Goal: Information Seeking & Learning: Learn about a topic

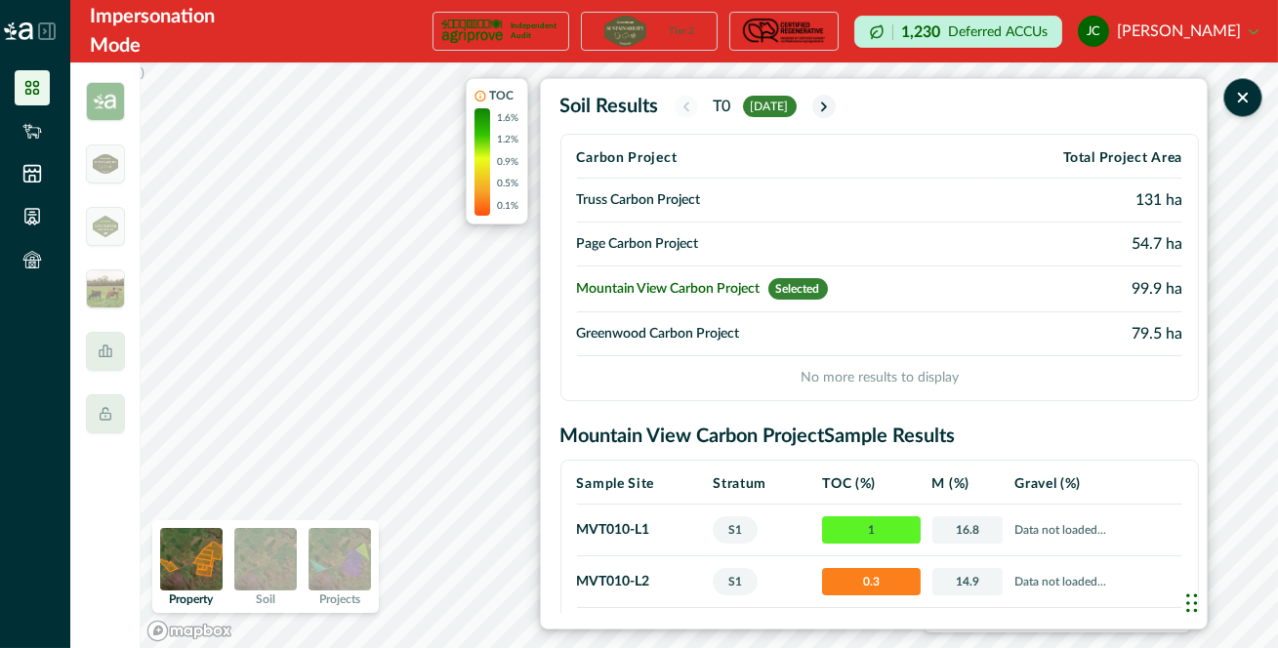
scroll to position [44, 0]
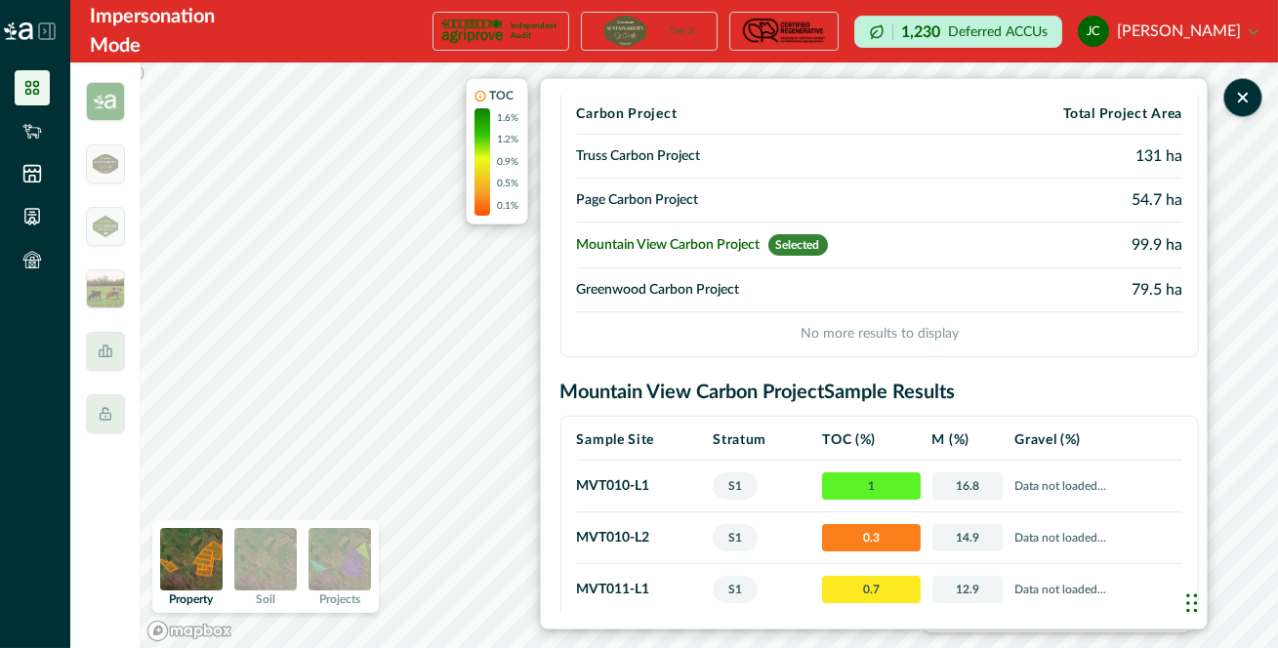
click at [630, 208] on td "Page Carbon Project" at bounding box center [782, 201] width 411 height 44
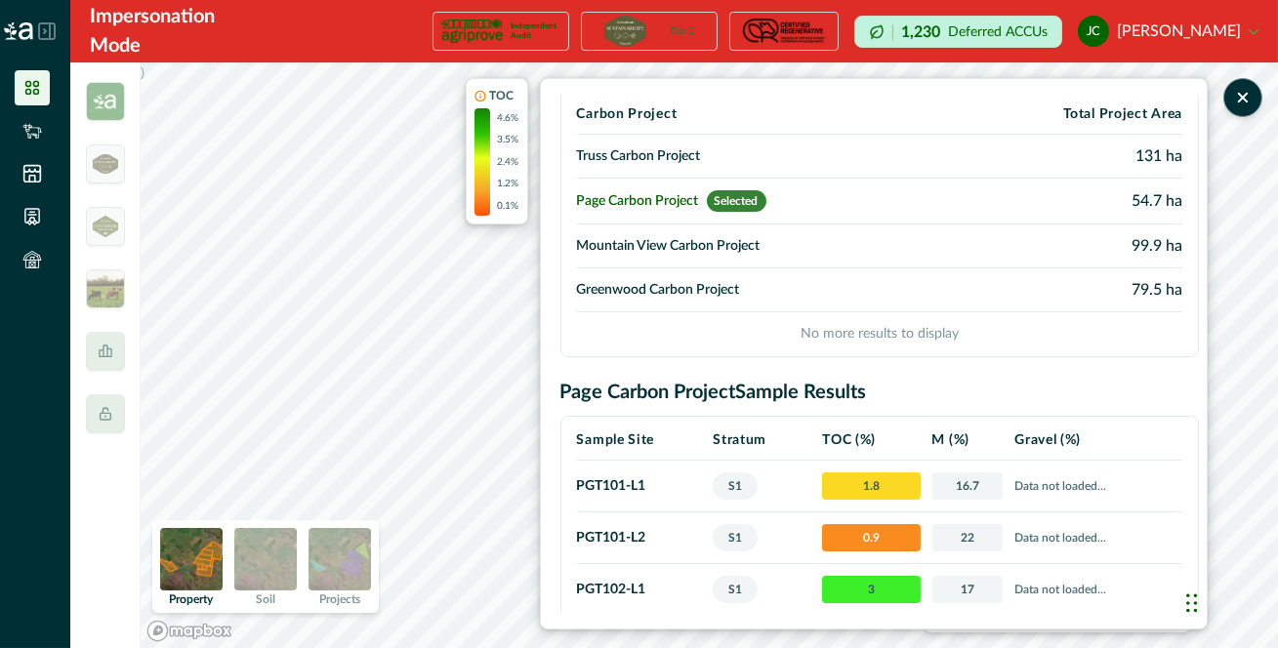
click at [676, 146] on td "Truss Carbon Project" at bounding box center [763, 157] width 372 height 44
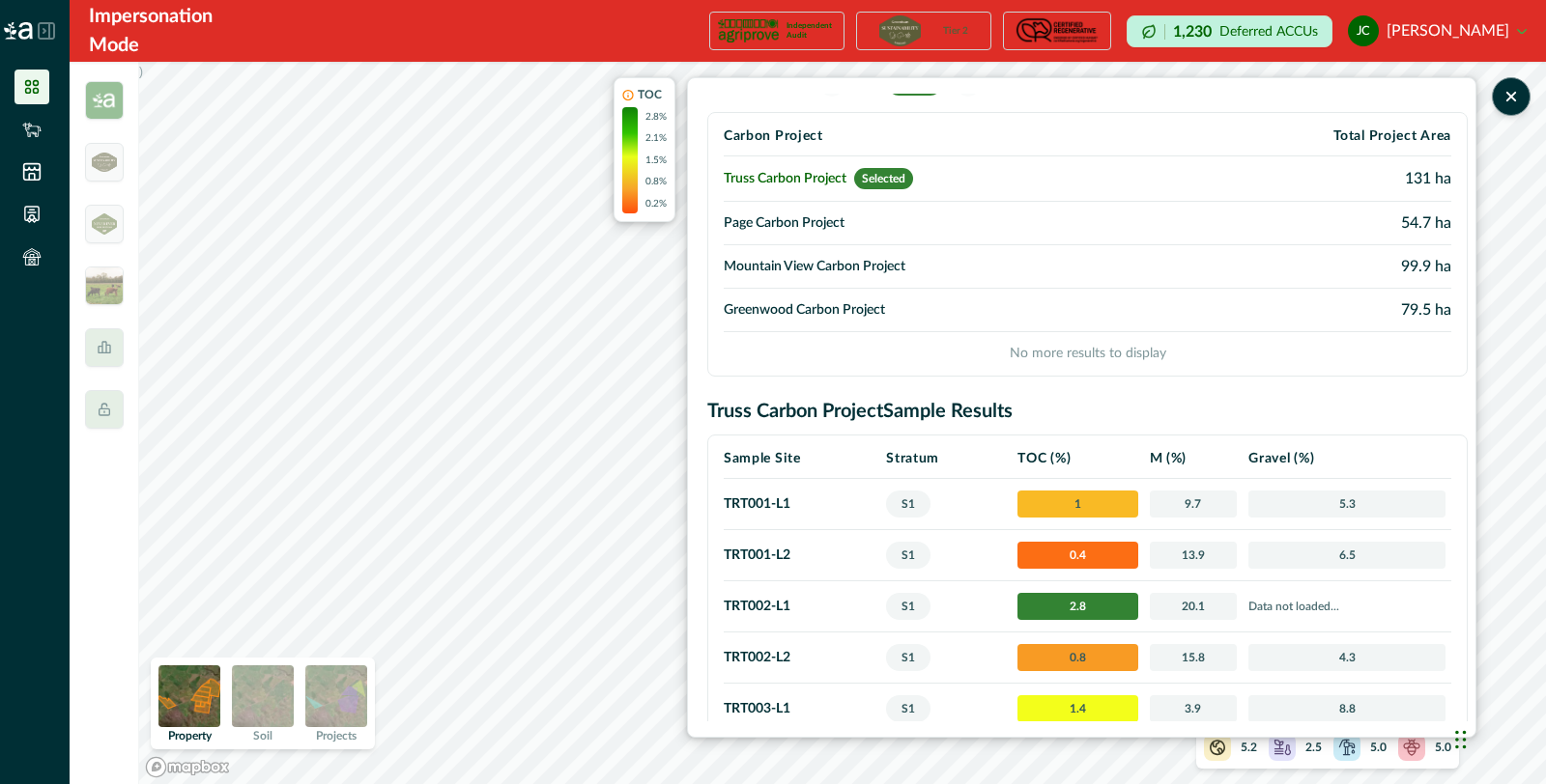
scroll to position [0, 0]
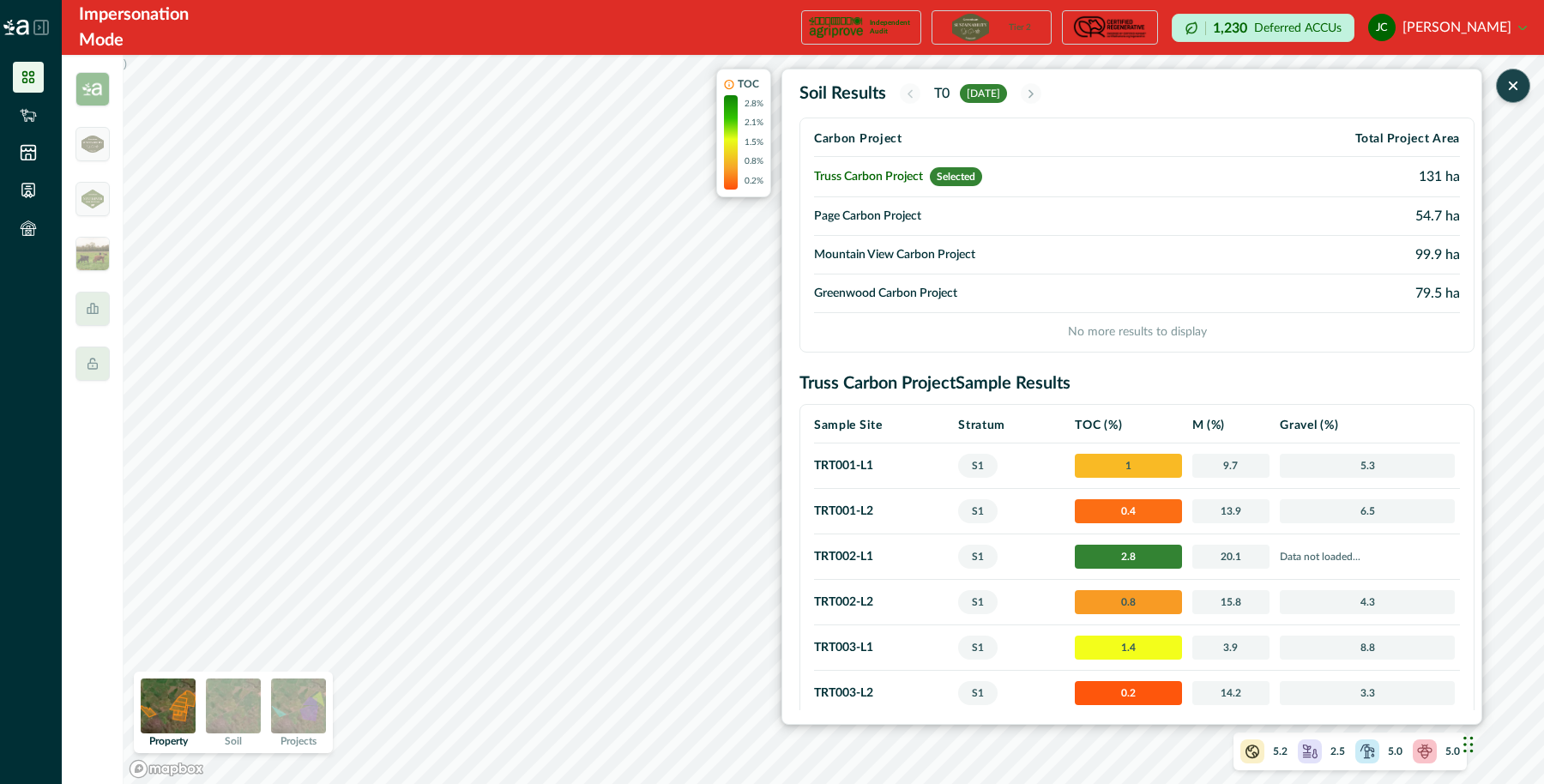
click at [1122, 94] on button "button" at bounding box center [1512, 85] width 34 height 34
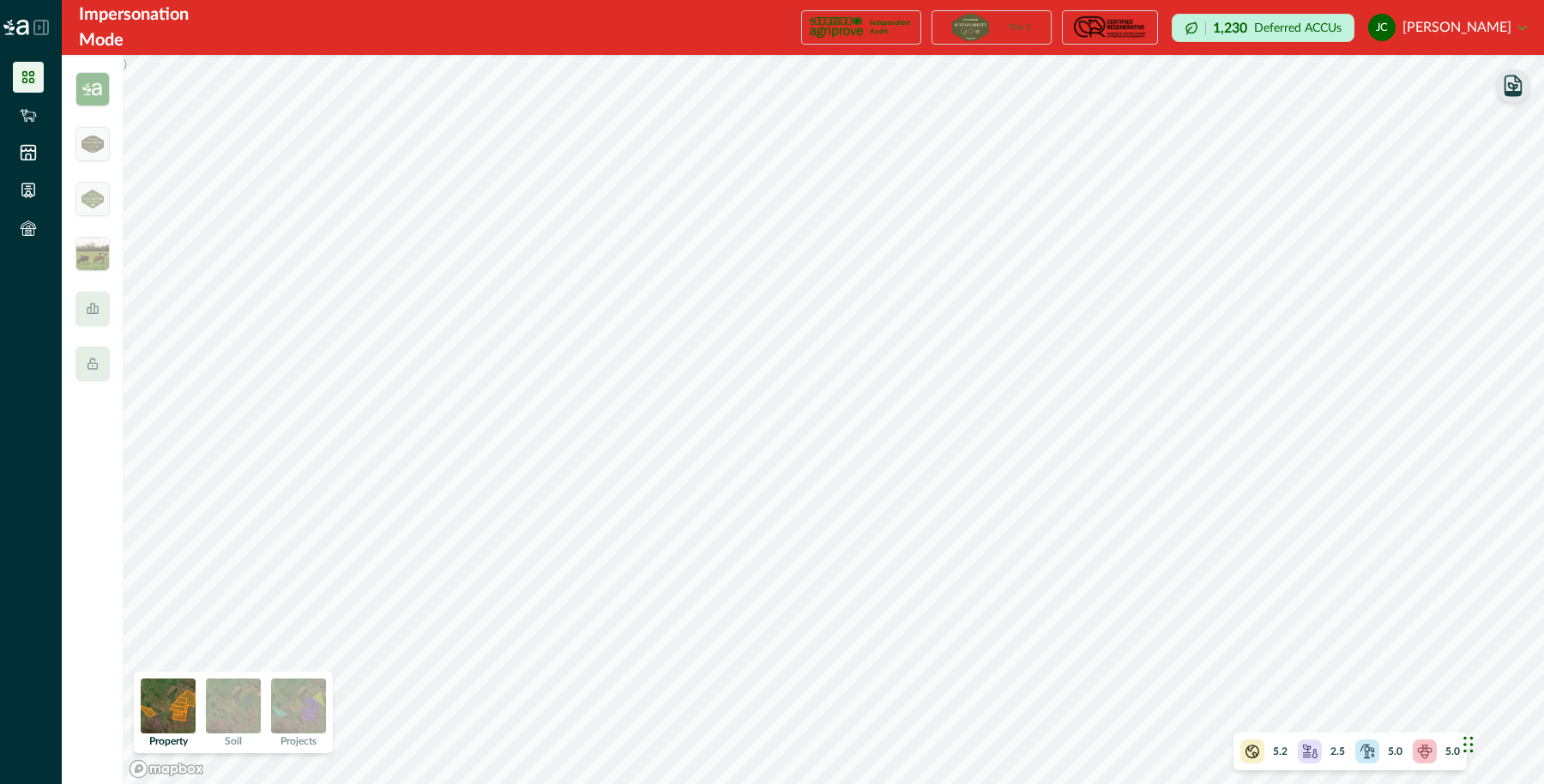
click at [1122, 90] on icon "button" at bounding box center [1512, 85] width 24 height 24
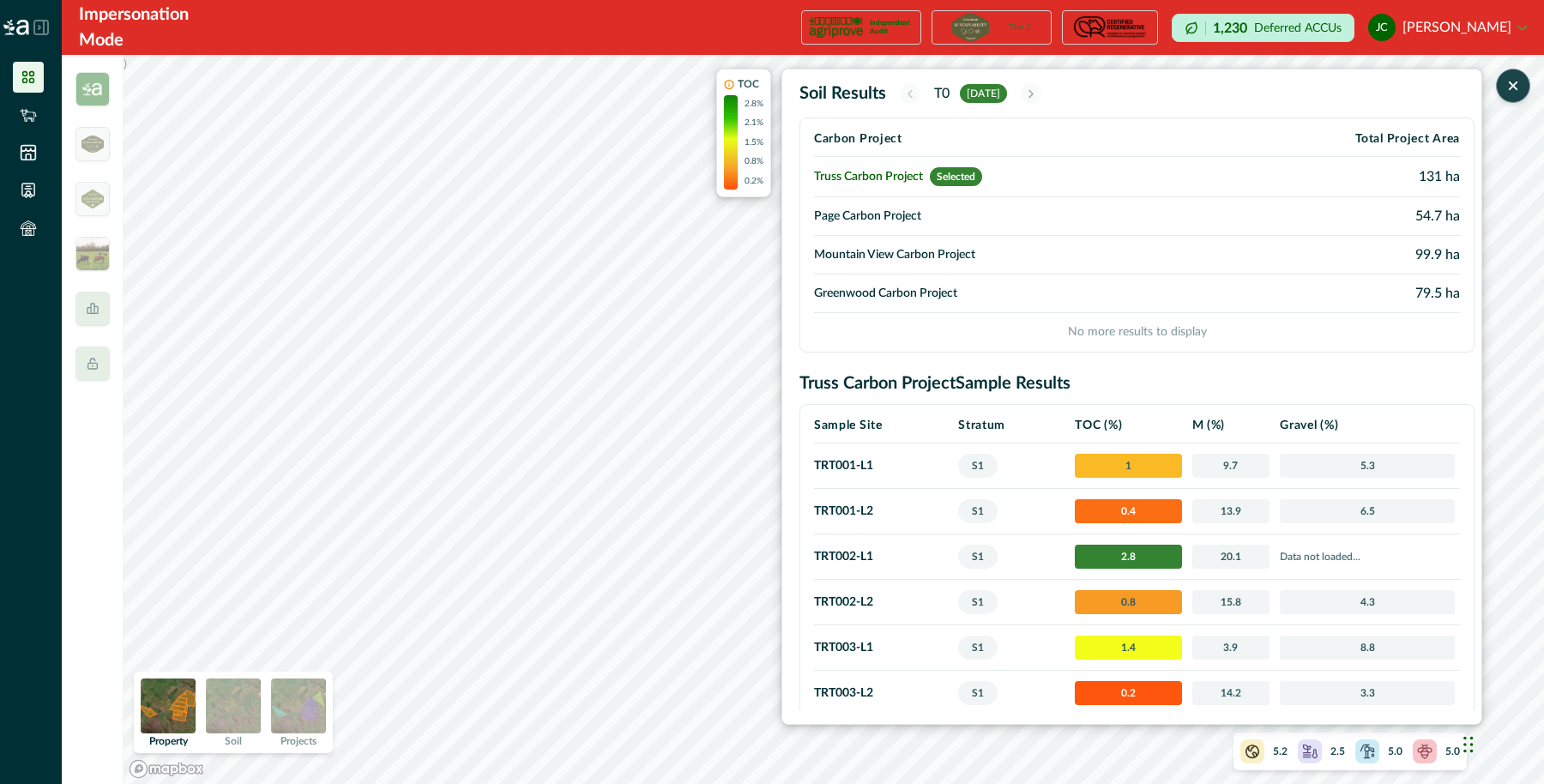
click at [1122, 83] on icon "button" at bounding box center [1513, 86] width 18 height 18
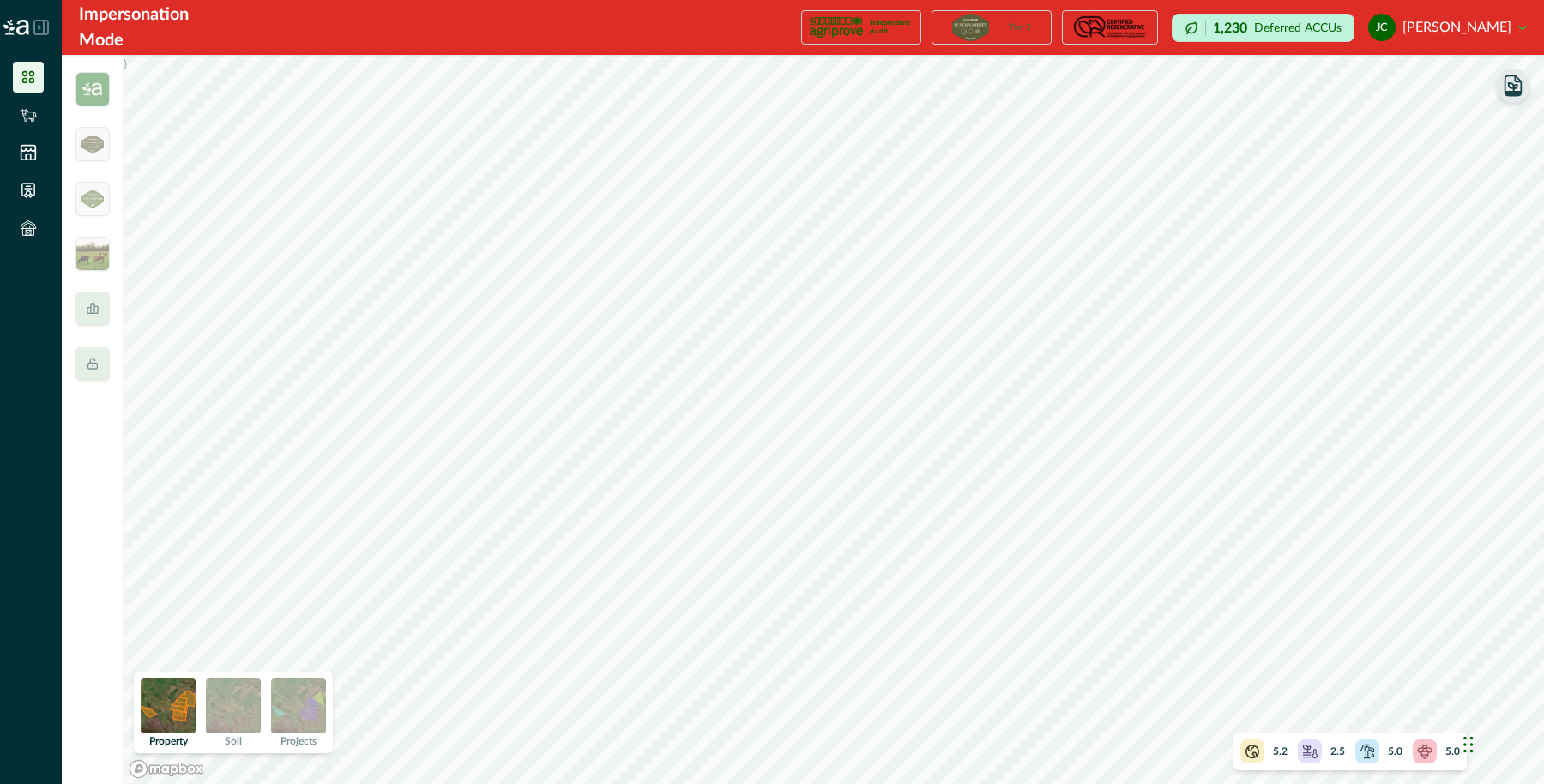
click at [1122, 91] on icon "button" at bounding box center [1513, 93] width 16 height 4
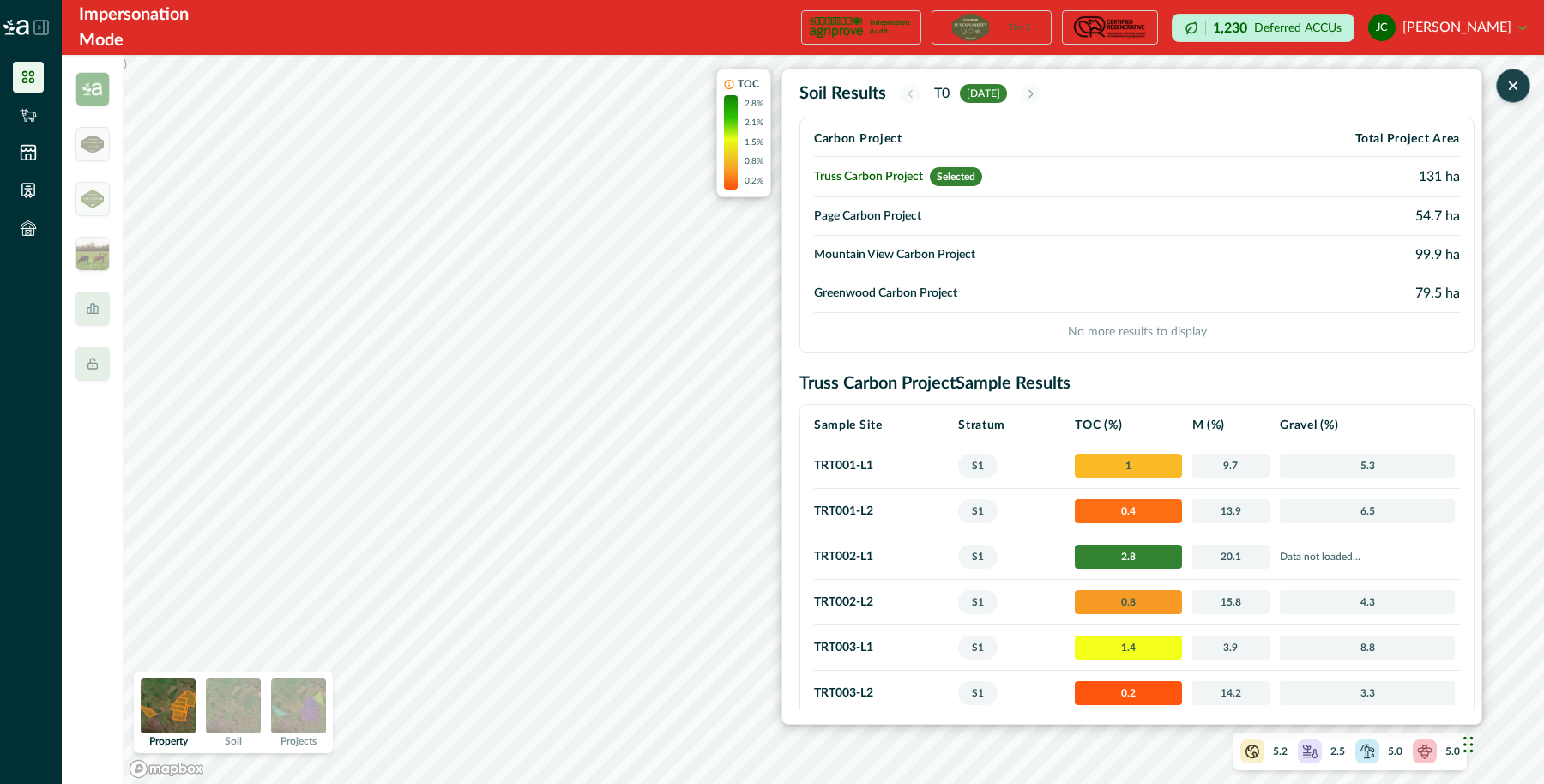
click at [165, 569] on img at bounding box center [168, 706] width 55 height 55
click at [156, 569] on img at bounding box center [168, 706] width 55 height 55
click at [239, 569] on img at bounding box center [233, 706] width 55 height 55
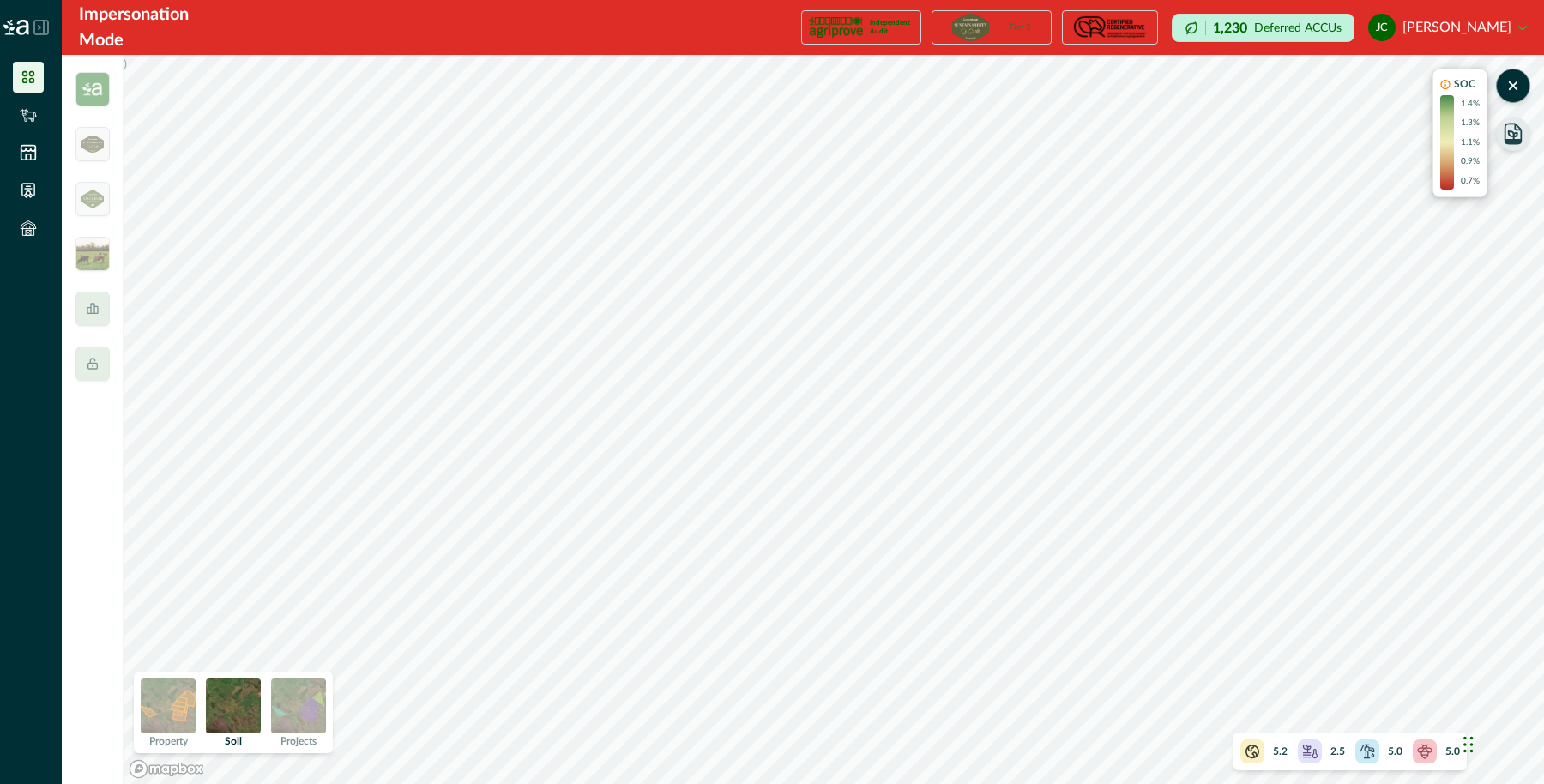
click at [313, 569] on img at bounding box center [299, 706] width 55 height 55
click at [235, 569] on img at bounding box center [233, 706] width 55 height 55
click at [297, 569] on img at bounding box center [299, 706] width 55 height 55
click at [168, 569] on img at bounding box center [168, 706] width 55 height 55
click at [217, 569] on img at bounding box center [233, 706] width 55 height 55
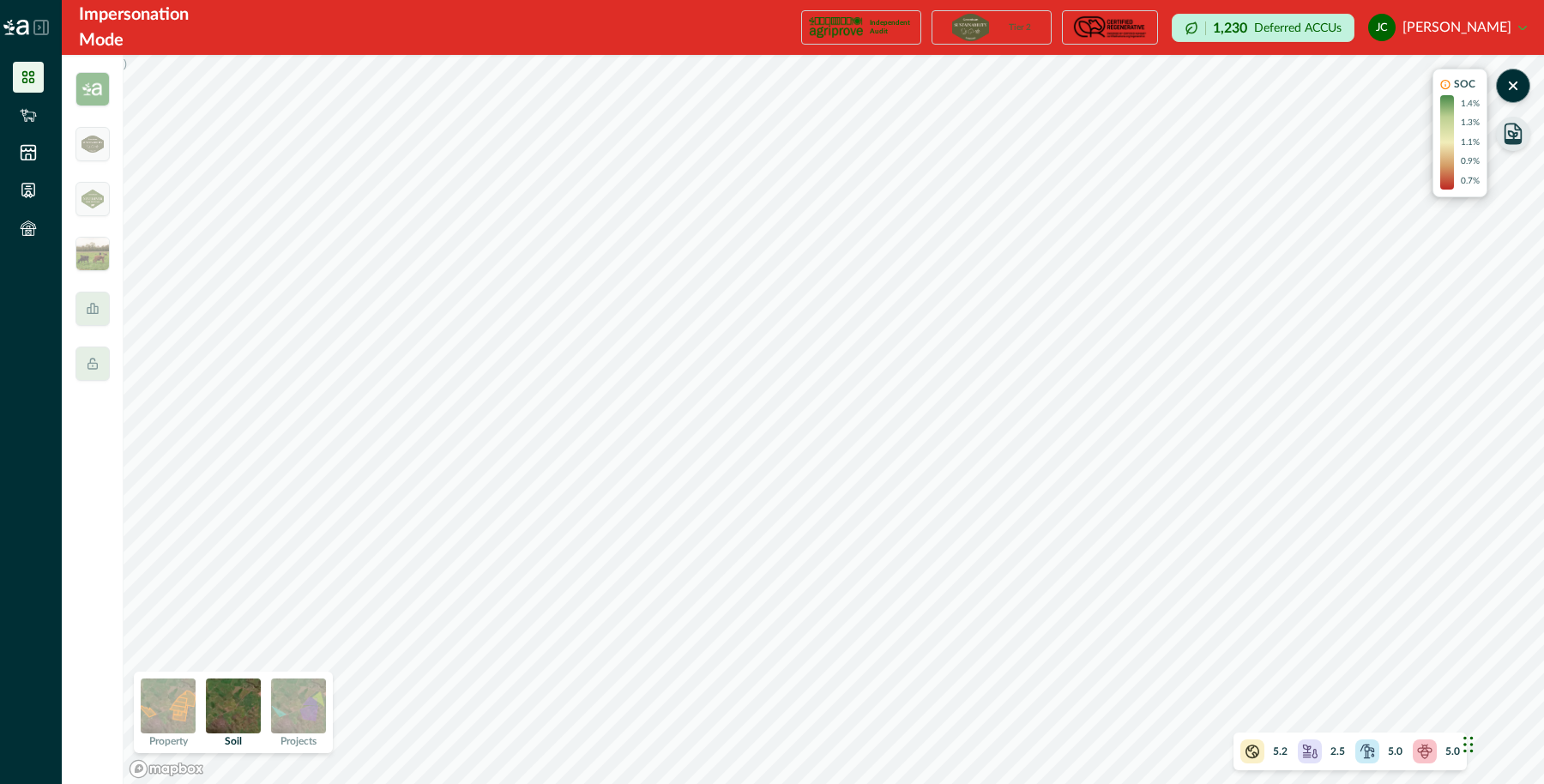
click at [290, 569] on img at bounding box center [299, 706] width 55 height 55
click at [1122, 128] on p "1.3%" at bounding box center [1469, 123] width 18 height 13
click at [1122, 80] on icon "button" at bounding box center [1513, 85] width 17 height 19
